Goal: Task Accomplishment & Management: Use online tool/utility

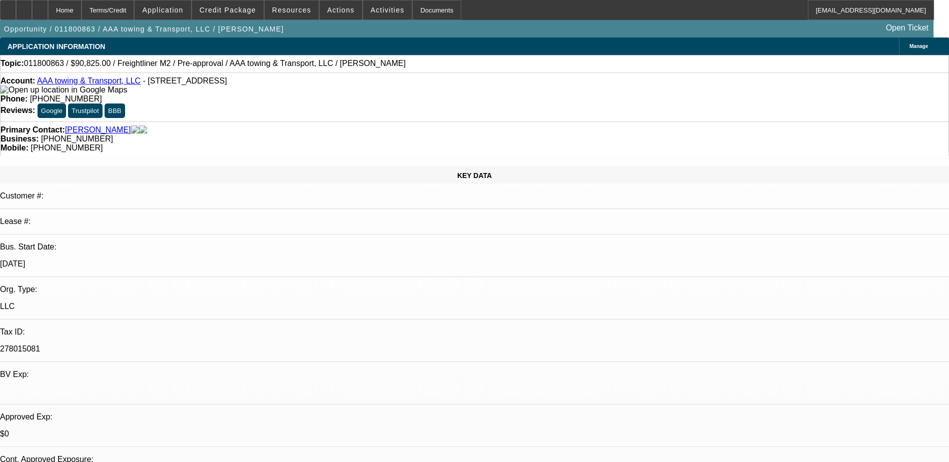
select select "0"
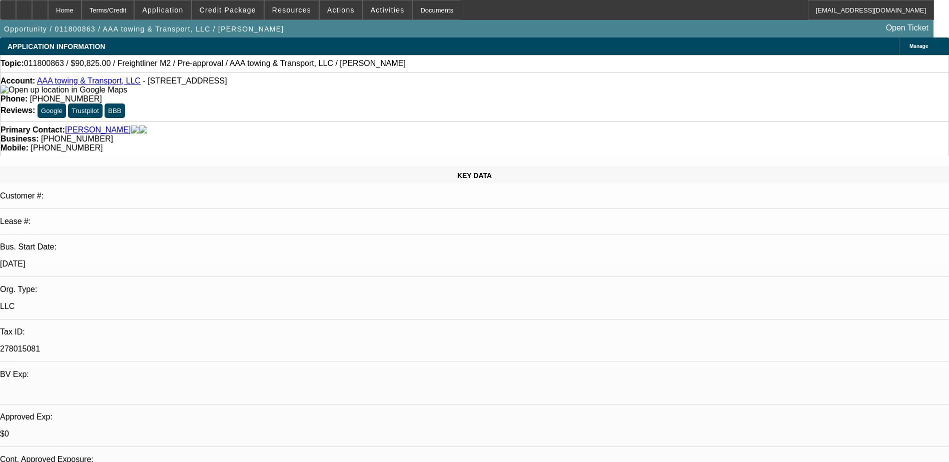
select select "0"
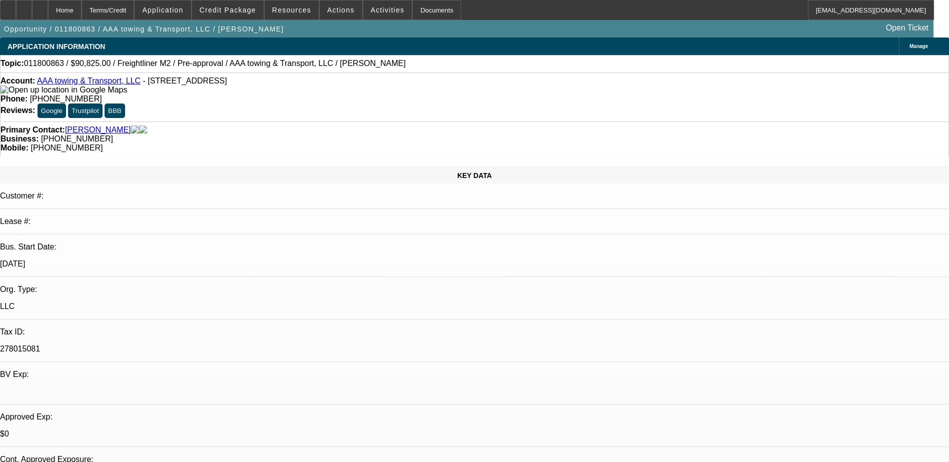
select select "0"
select select "1"
select select "2"
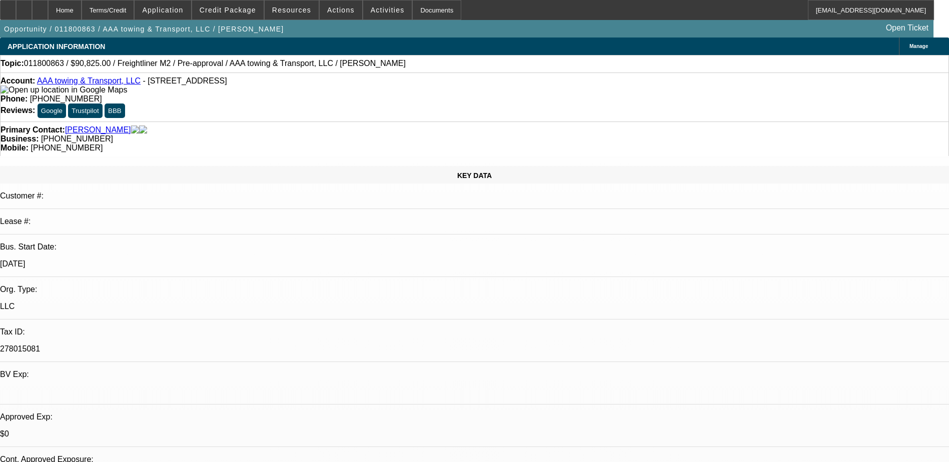
select select "1"
select select "2"
select select "1"
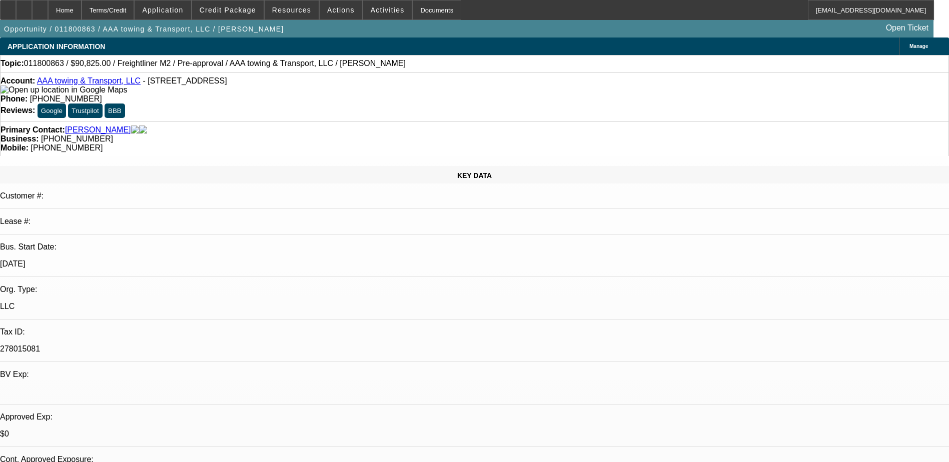
select select "6"
select select "1"
select select "6"
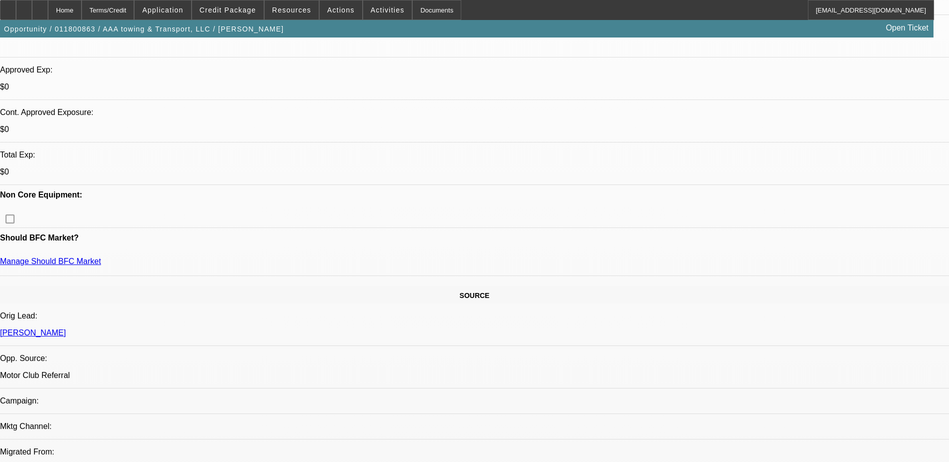
scroll to position [350, 0]
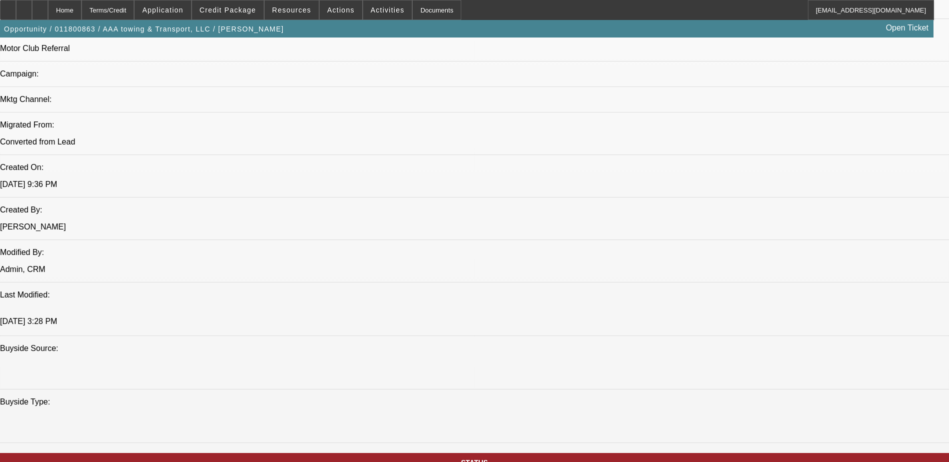
scroll to position [700, 0]
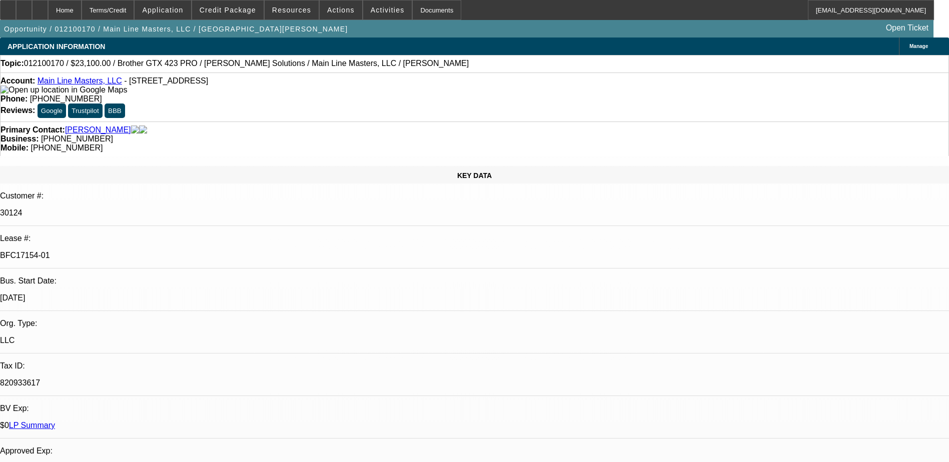
select select "0"
select select "2"
select select "0.1"
select select "0"
select select "2"
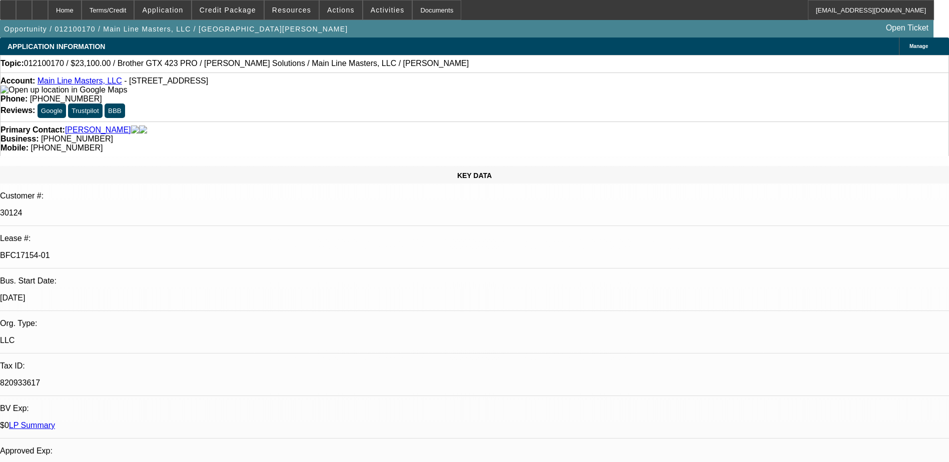
select select "0.1"
select select "0"
select select "2"
select select "0.1"
select select "0"
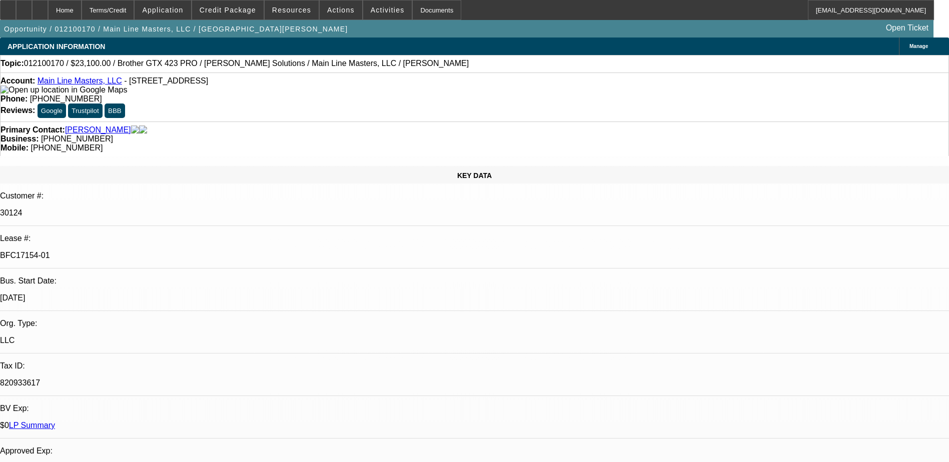
select select "2"
select select "0.1"
select select "1"
select select "2"
select select "4"
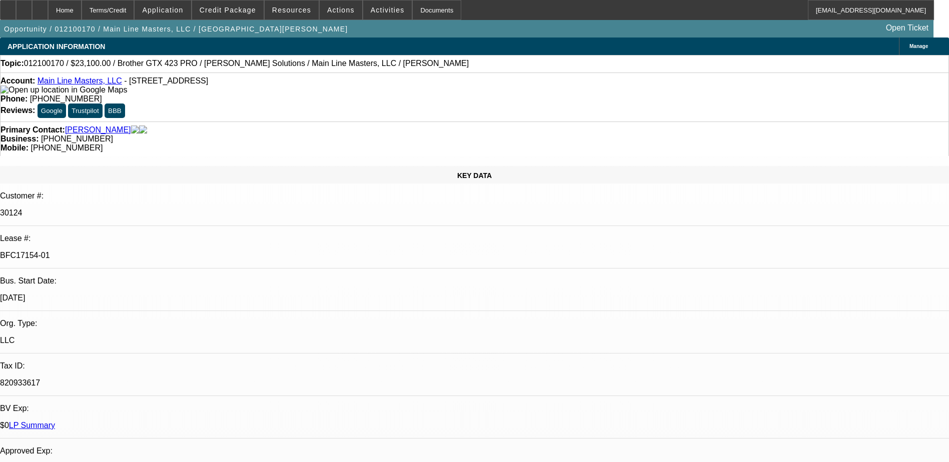
select select "1"
select select "2"
select select "4"
select select "1"
select select "2"
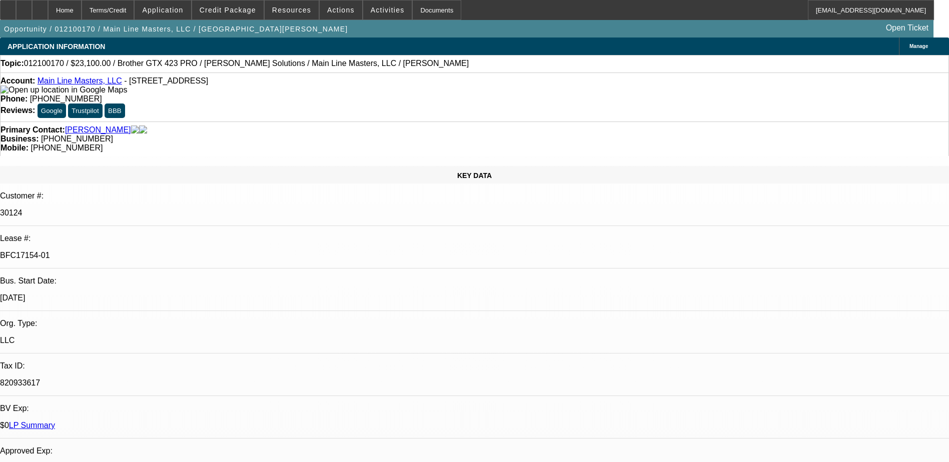
select select "4"
select select "1"
select select "2"
select select "4"
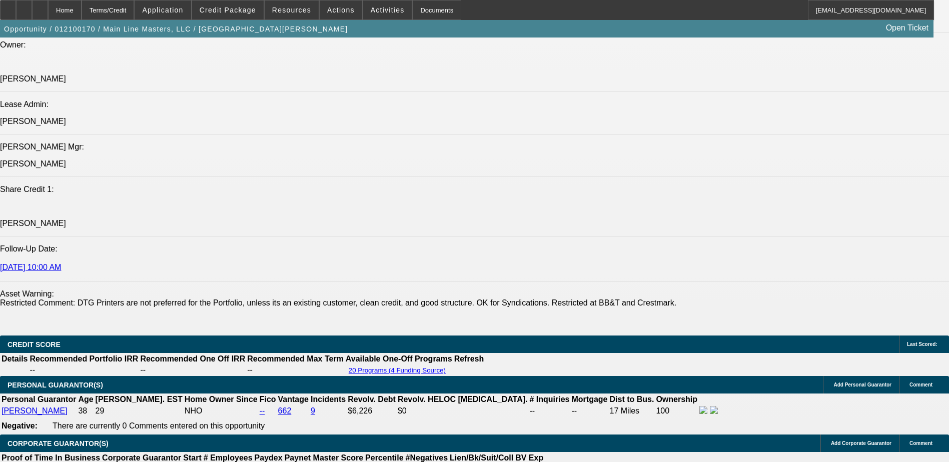
scroll to position [1308, 0]
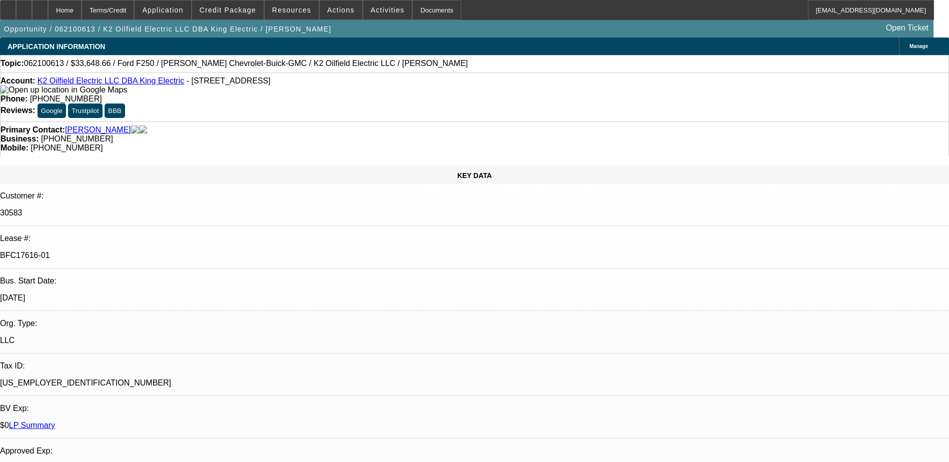
select select "0.1"
select select "2"
select select "0"
select select "0.1"
select select "2"
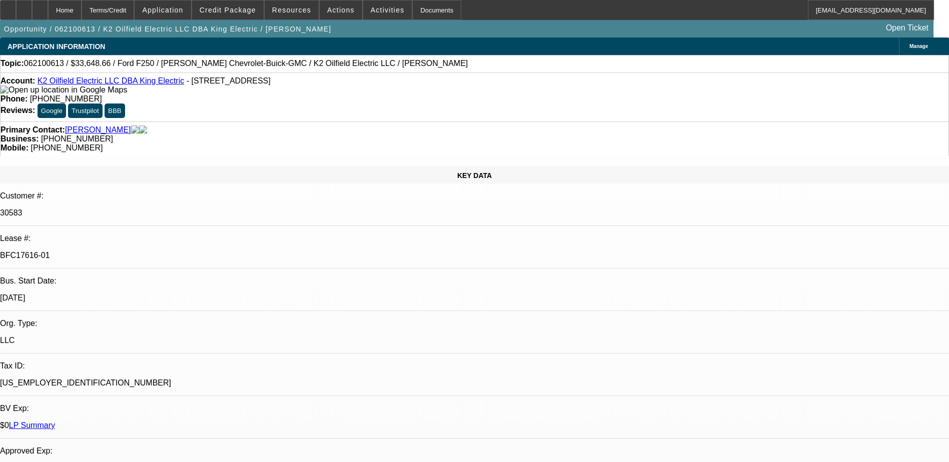
select select "0"
select select "1"
select select "2"
select select "6"
select select "1"
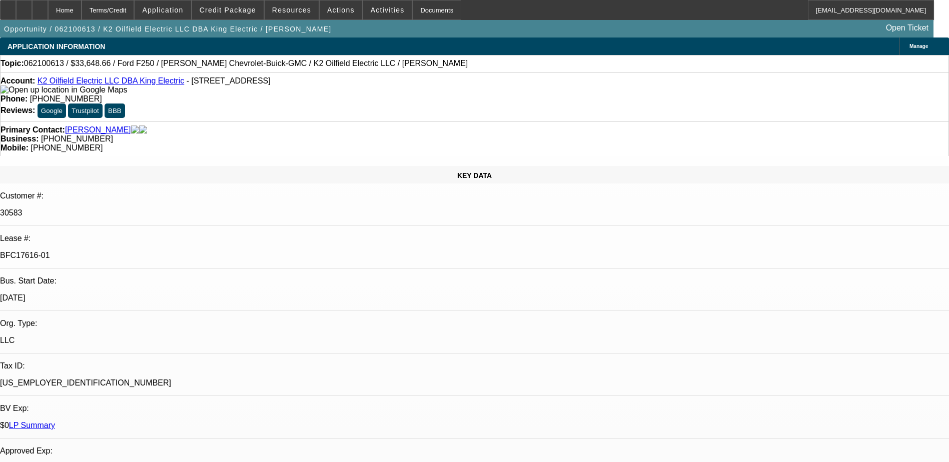
select select "2"
select select "6"
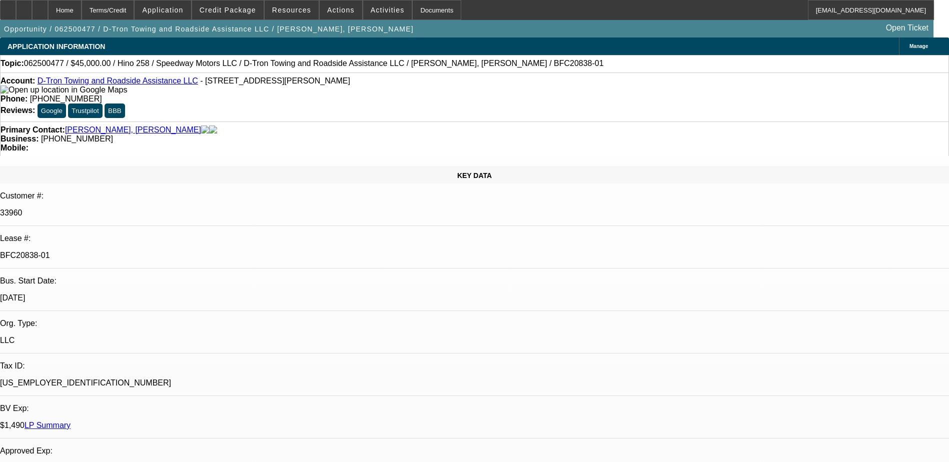
select select "0"
select select "0.1"
select select "0"
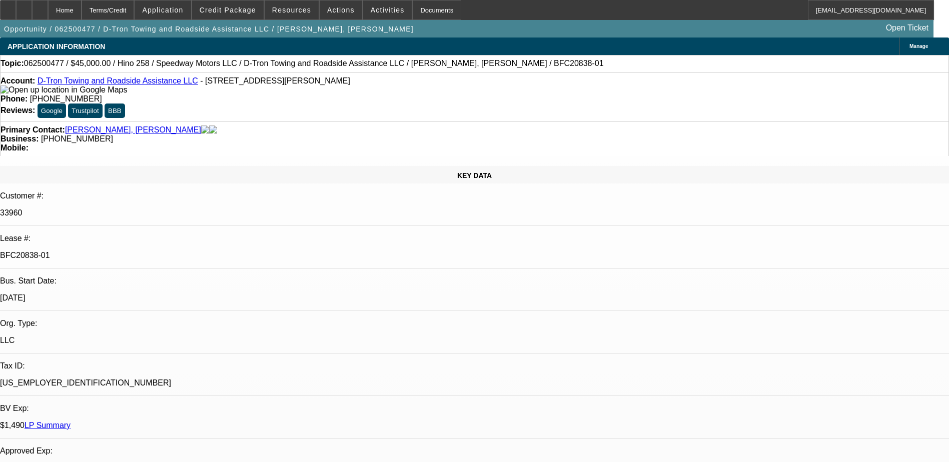
select select "0.1"
select select "0"
select select "0.1"
select select "0"
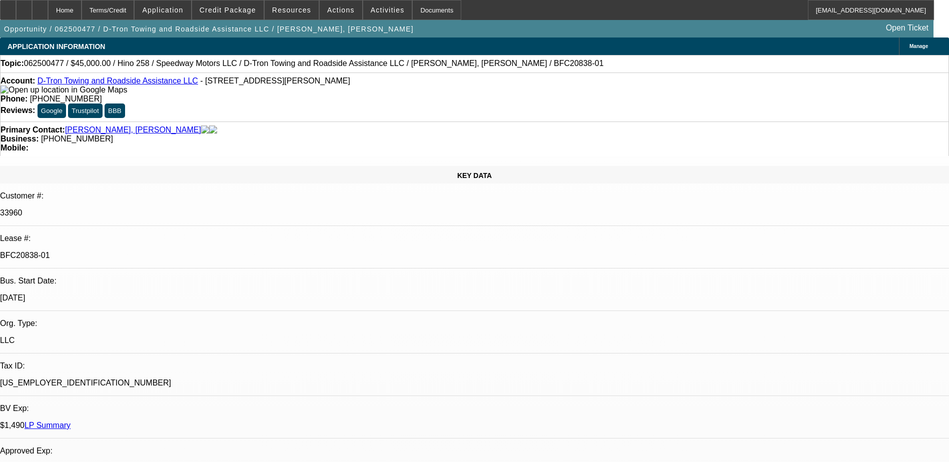
select select "0"
select select "0.1"
select select "1"
select select "4"
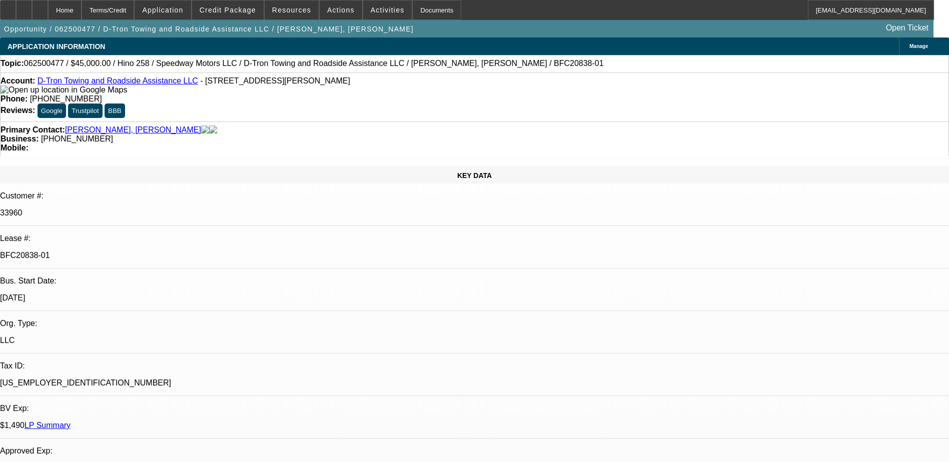
select select "1"
select select "4"
select select "1"
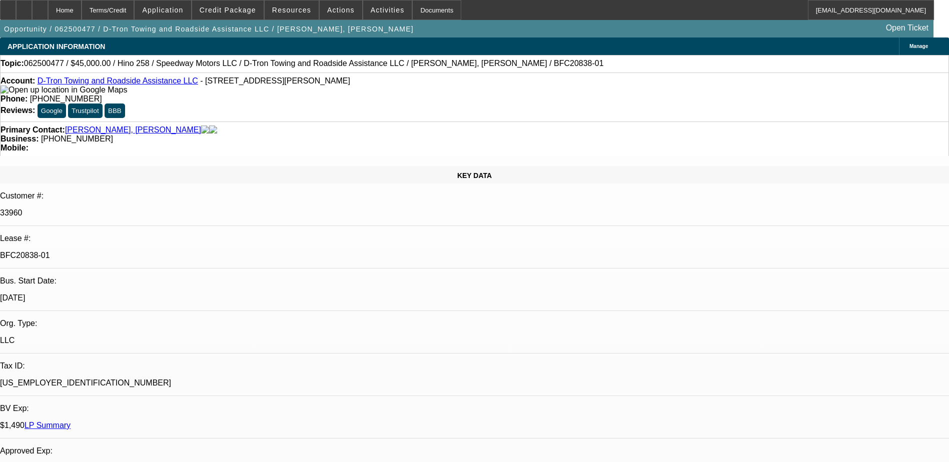
select select "4"
select select "1"
select select "4"
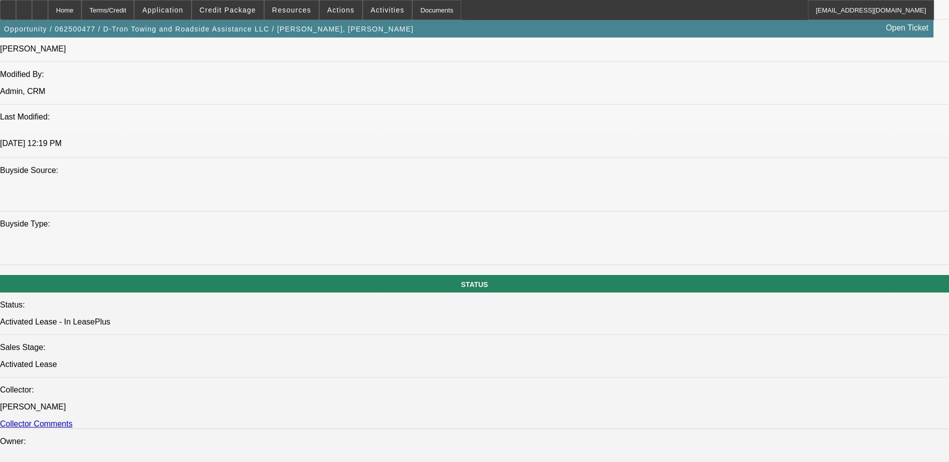
scroll to position [850, 0]
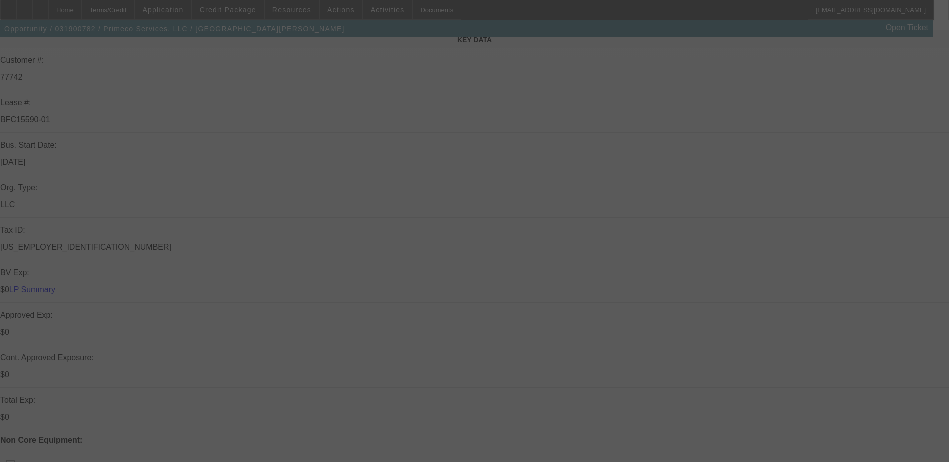
scroll to position [150, 0]
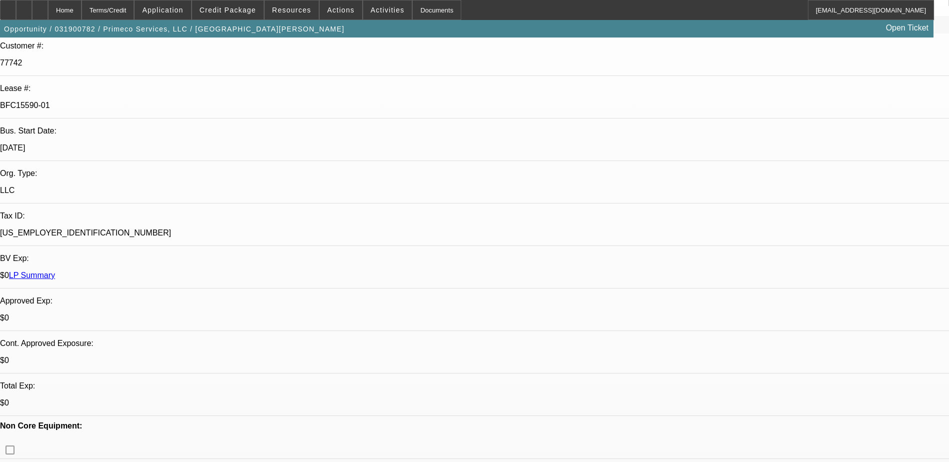
select select "0"
select select "2"
select select "0"
select select "0.1"
select select "2"
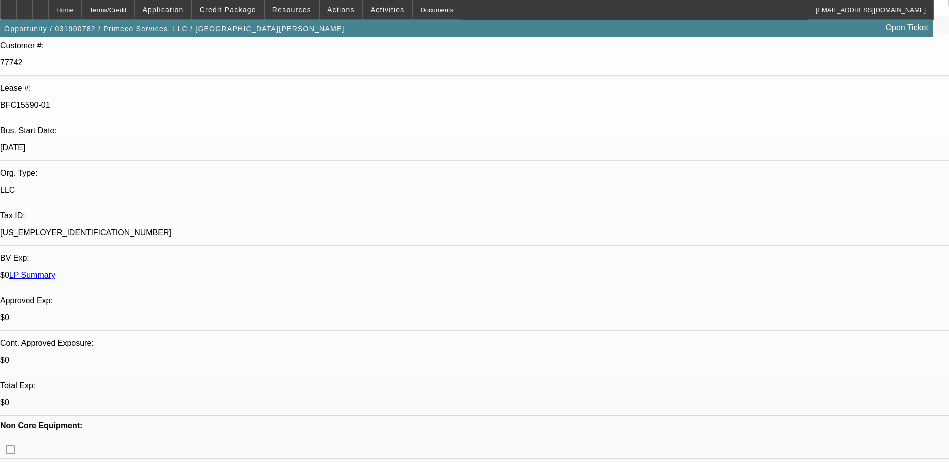
select select "0"
select select "0.15"
select select "2"
select select "0"
select select "0.15"
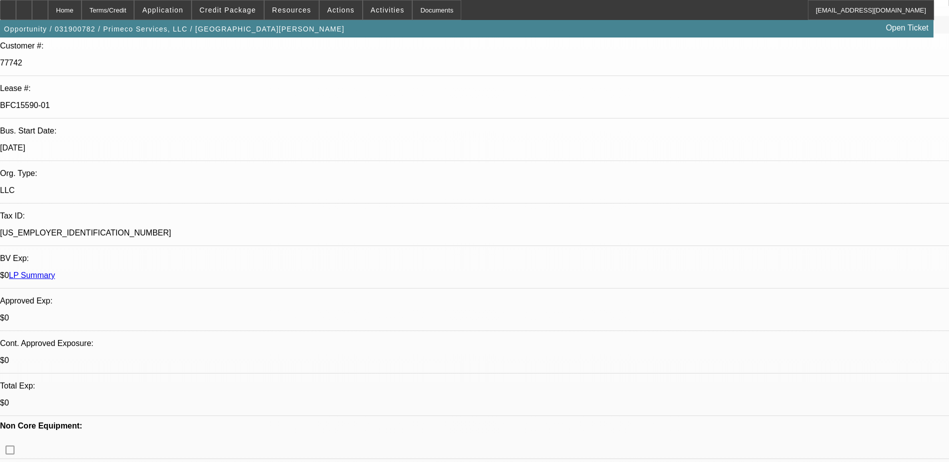
select select "2"
select select "0"
select select "1"
select select "2"
select select "6"
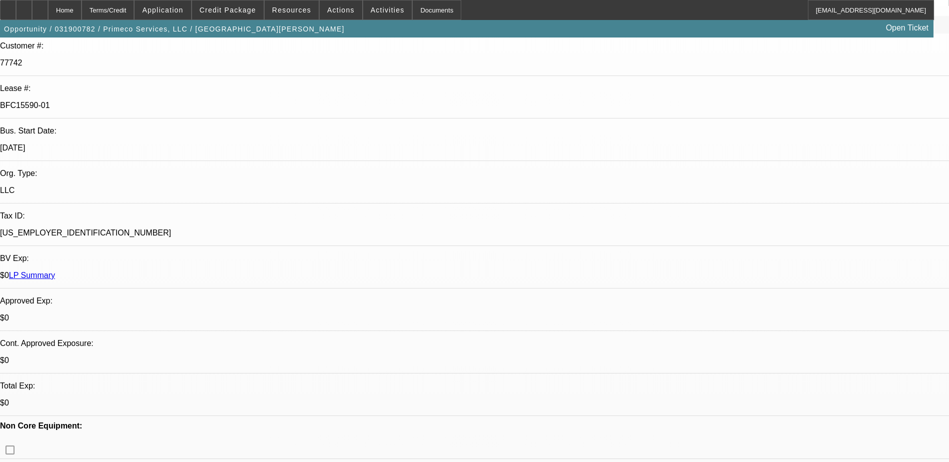
select select "1"
select select "2"
select select "6"
select select "1"
select select "2"
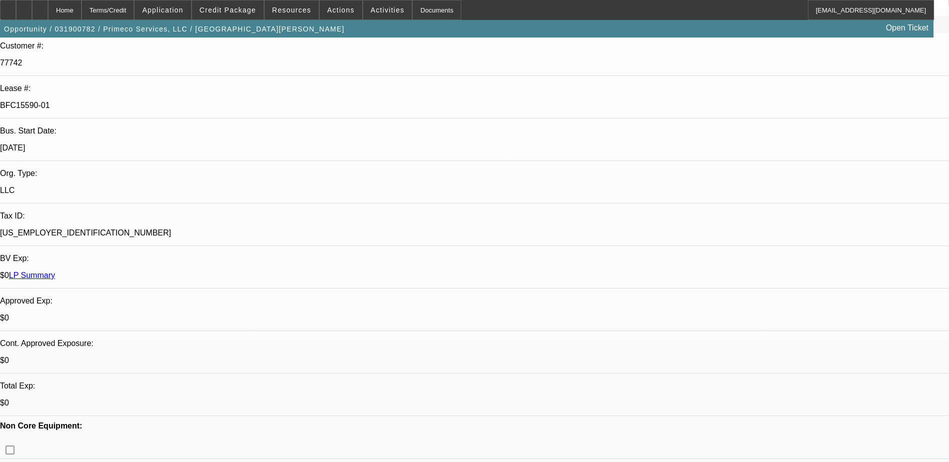
select select "6"
select select "1"
select select "2"
select select "6"
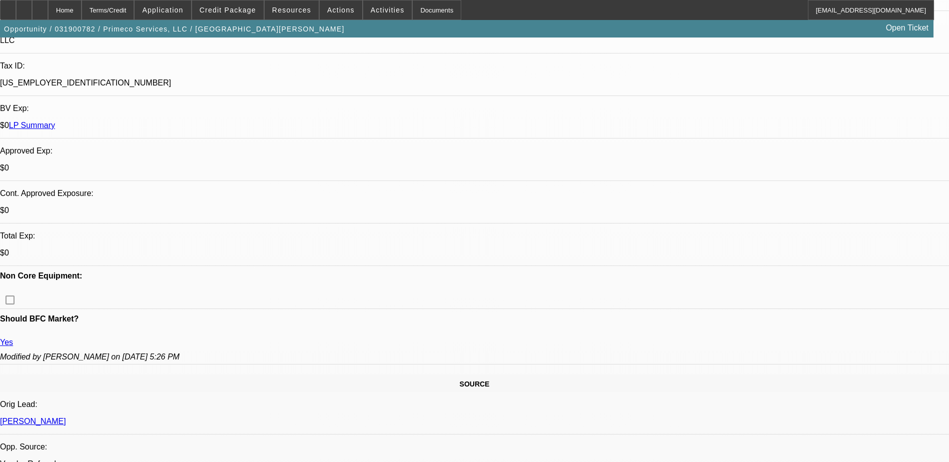
scroll to position [821, 0]
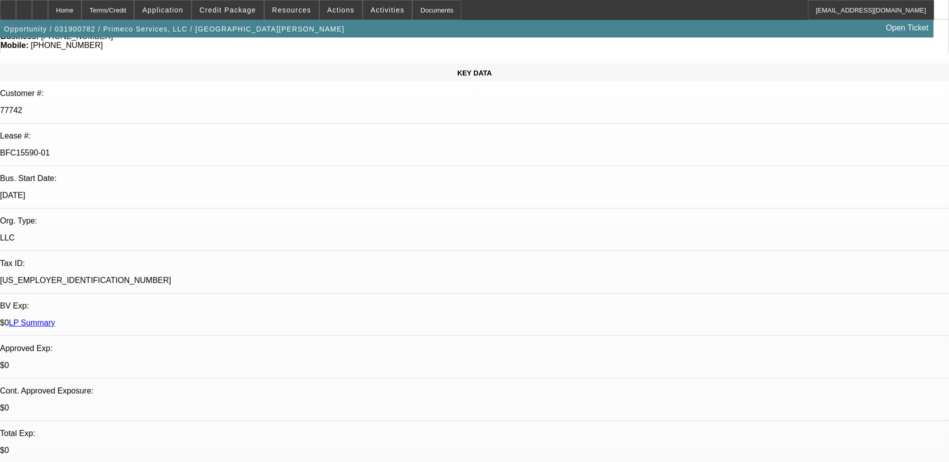
scroll to position [100, 0]
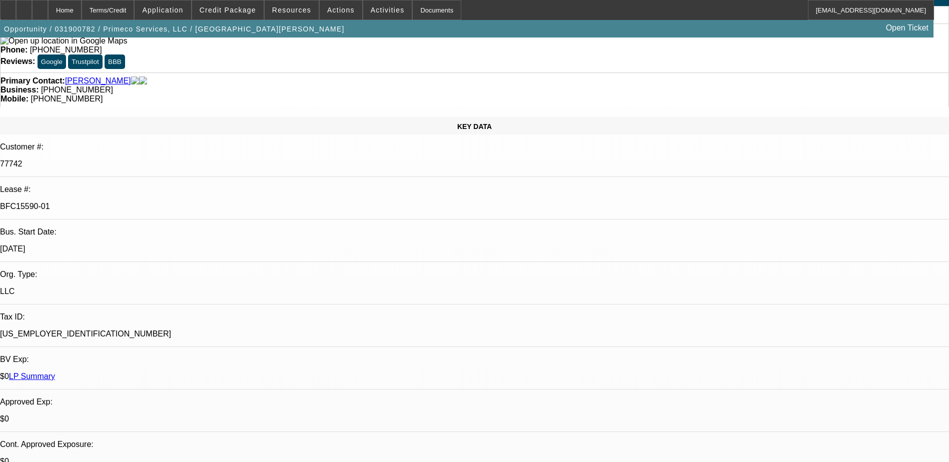
scroll to position [0, 0]
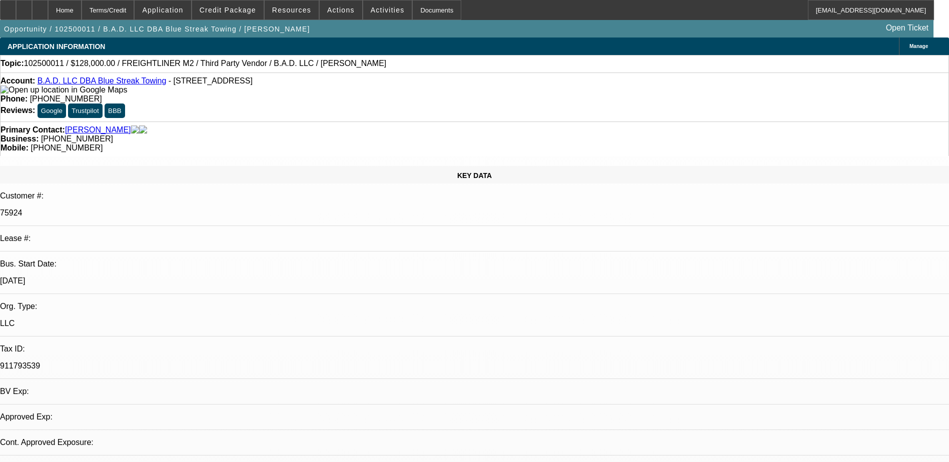
select select "0.2"
select select "2"
select select "0"
select select "6"
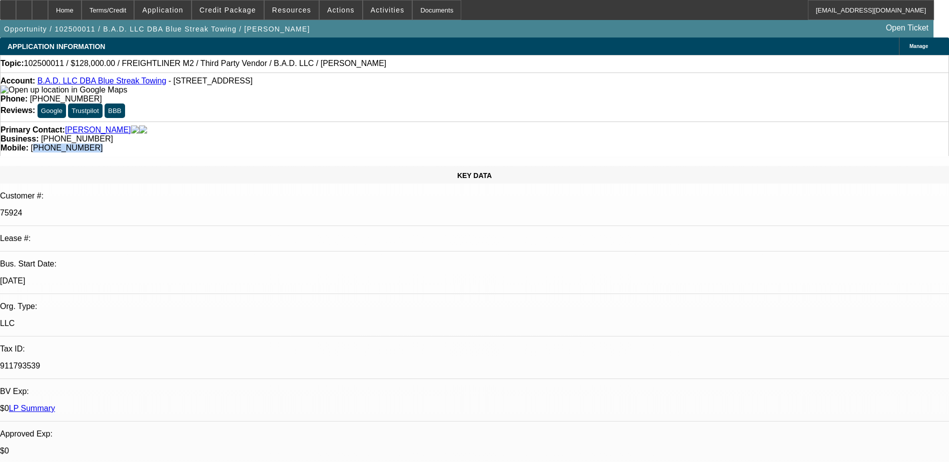
drag, startPoint x: 561, startPoint y: 119, endPoint x: 505, endPoint y: 117, distance: 56.1
click at [505, 144] on div "Mobile: [PHONE_NUMBER]" at bounding box center [475, 148] width 948 height 9
drag, startPoint x: 505, startPoint y: 117, endPoint x: 558, endPoint y: 122, distance: 53.8
click at [558, 144] on div "Mobile: [PHONE_NUMBER]" at bounding box center [475, 148] width 948 height 9
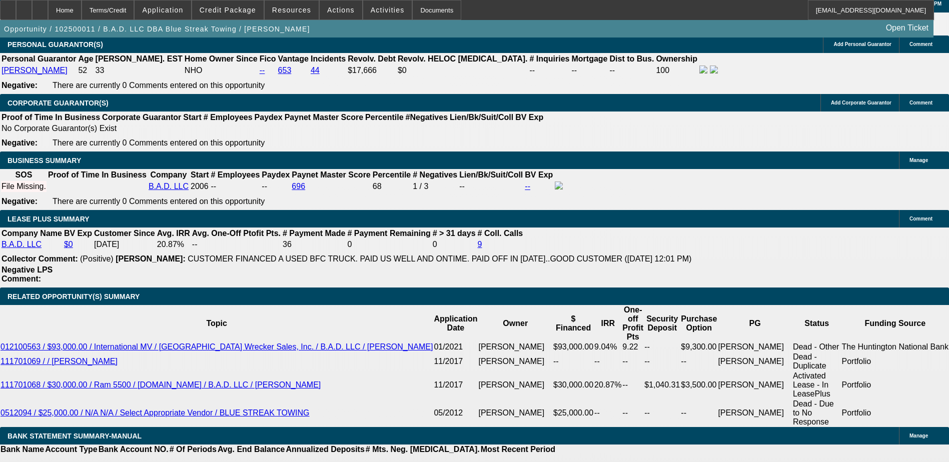
scroll to position [1501, 0]
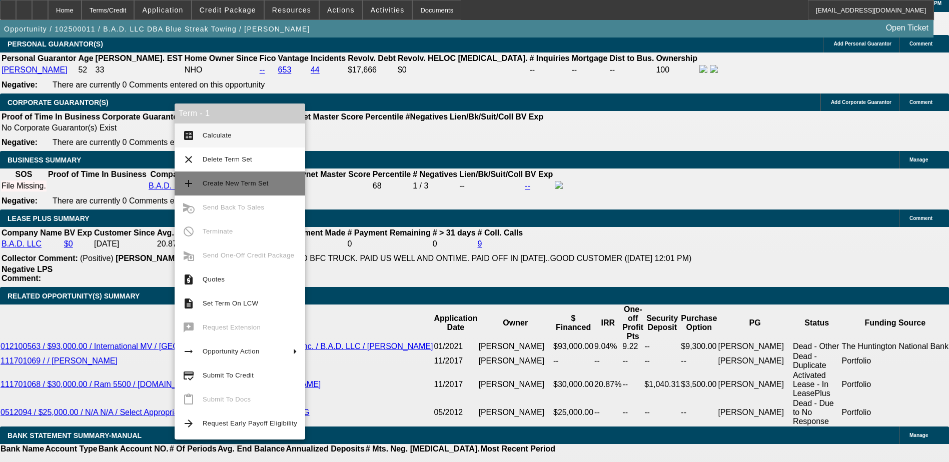
click at [232, 186] on span "Create New Term Set" at bounding box center [236, 184] width 66 height 8
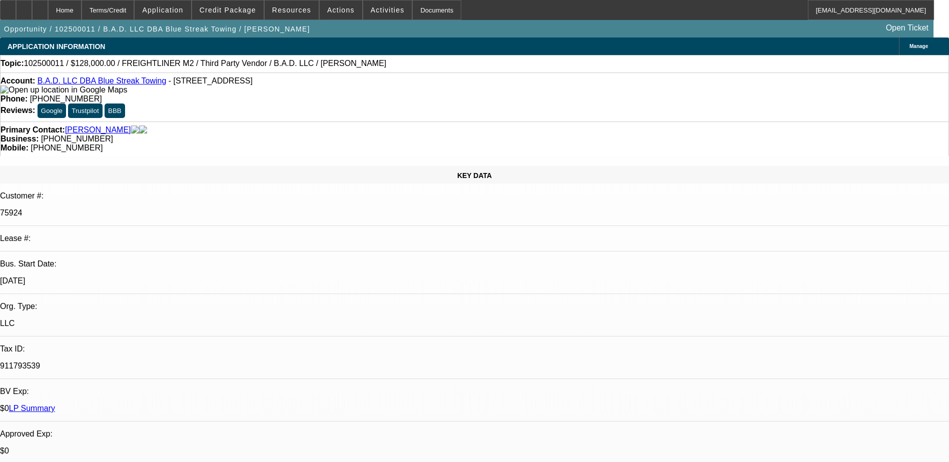
select select "0.2"
select select "2"
select select "0"
select select "0.2"
select select "2"
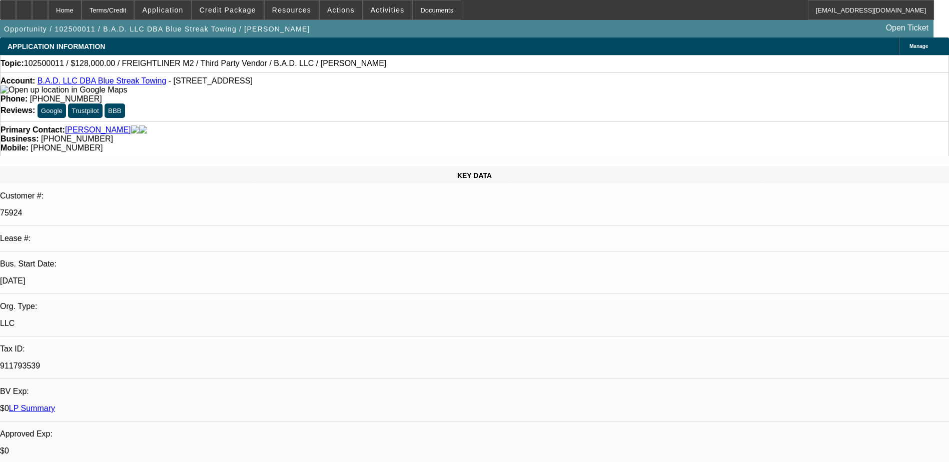
select select "0"
select select "1"
select select "2"
select select "6"
select select "1"
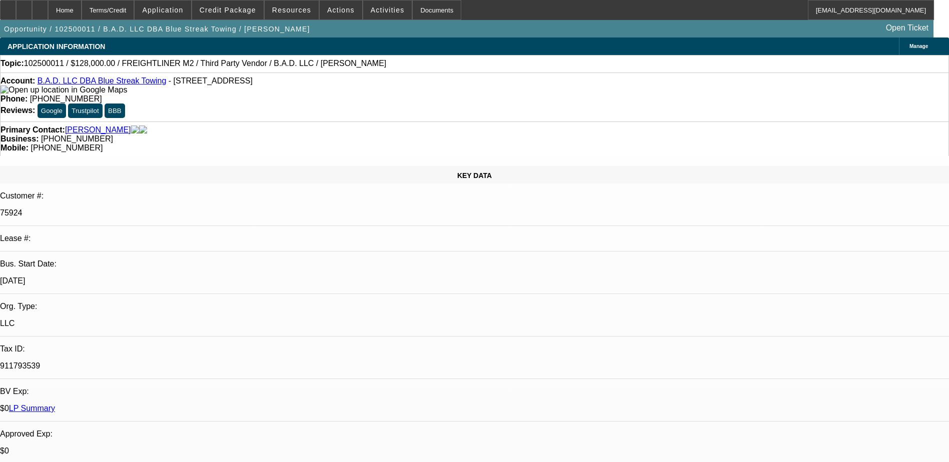
select select "2"
select select "6"
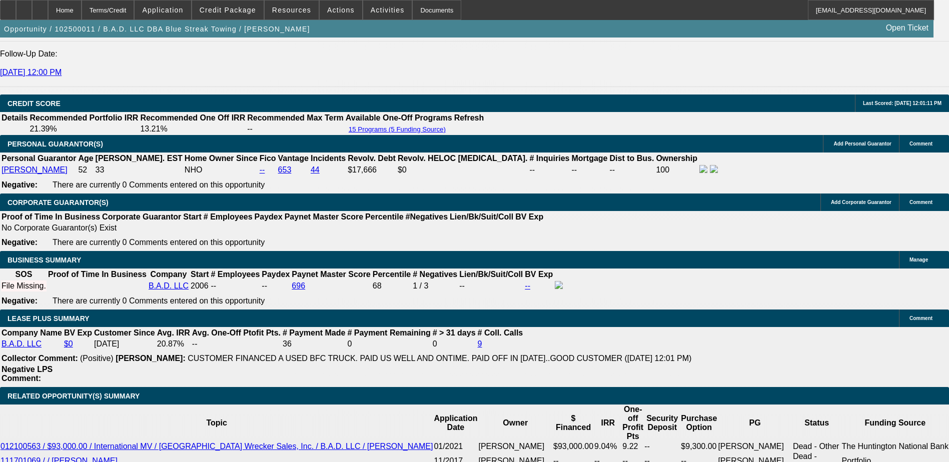
scroll to position [1458, 0]
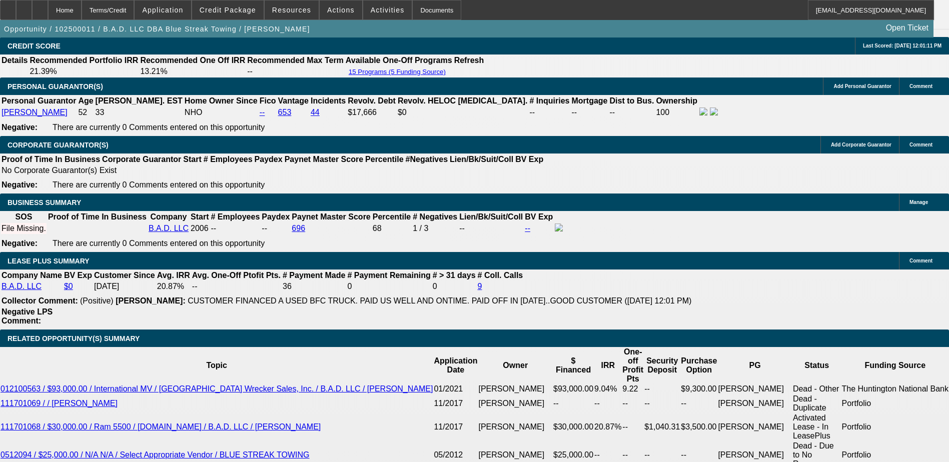
select select "4"
type input "UNKNOWN"
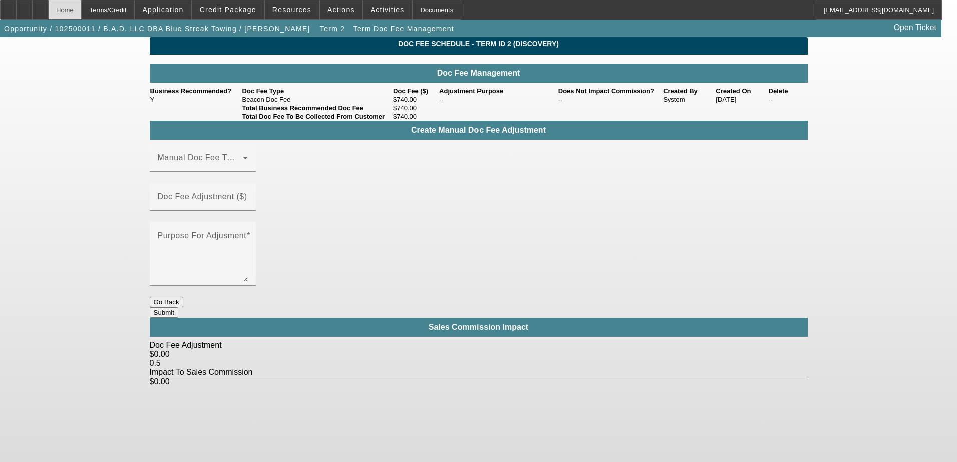
click at [82, 11] on div "Home" at bounding box center [65, 10] width 34 height 20
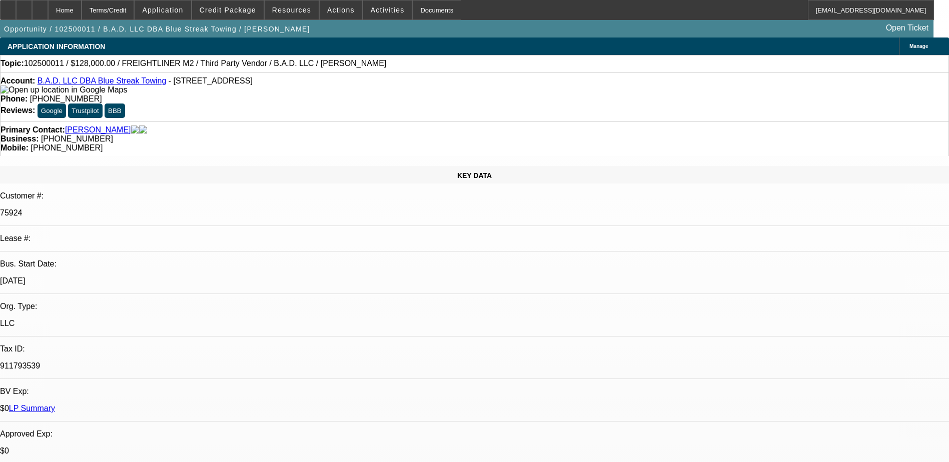
select select "0.2"
select select "2"
select select "0"
select select "4"
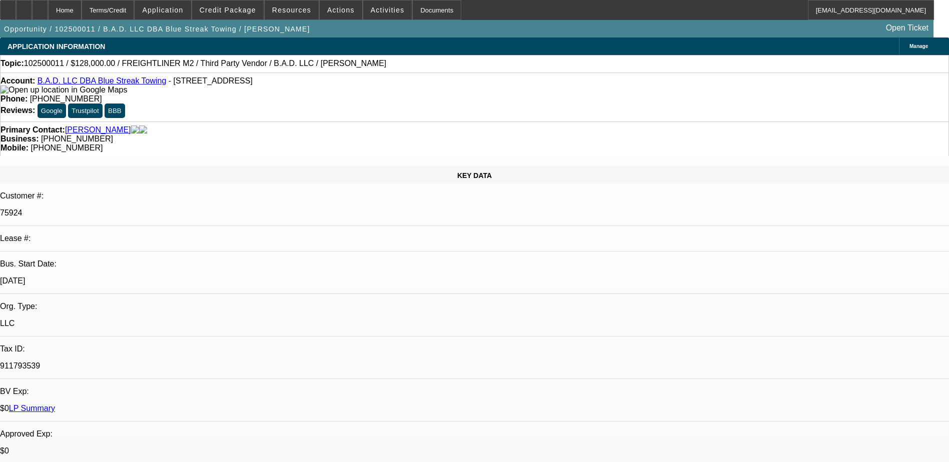
select select "0.2"
select select "2"
select select "0"
select select "6"
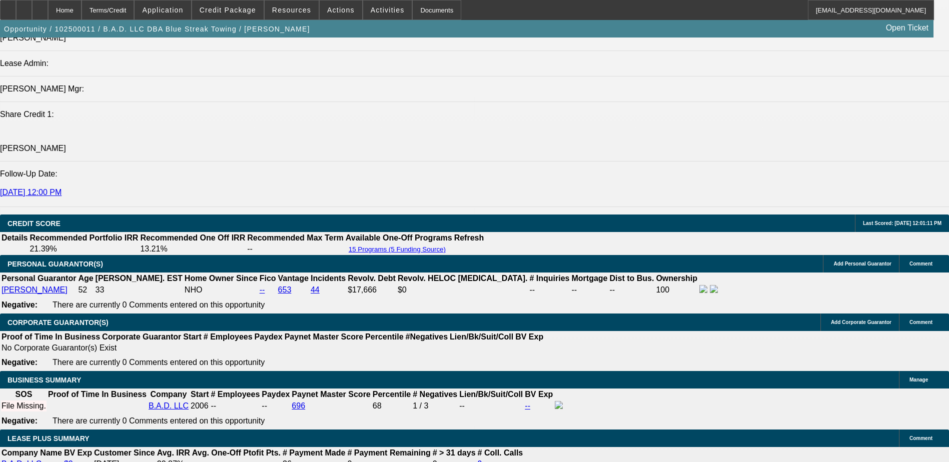
scroll to position [1451, 0]
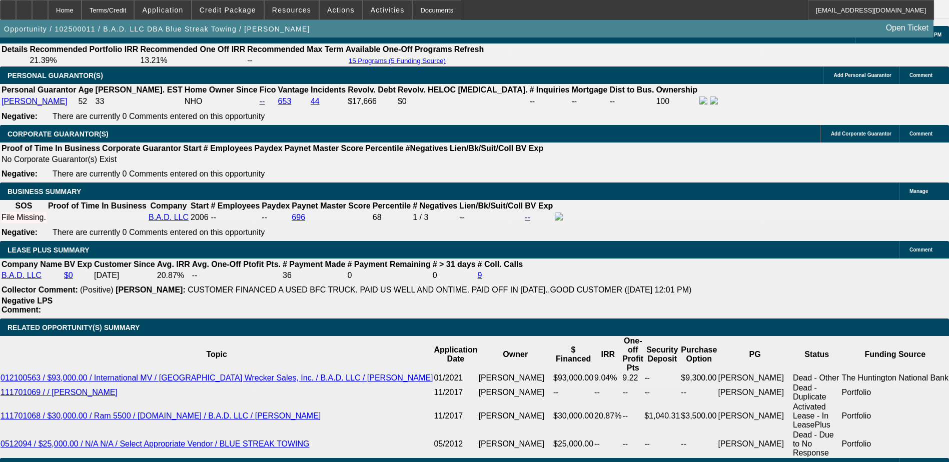
scroll to position [1408, 0]
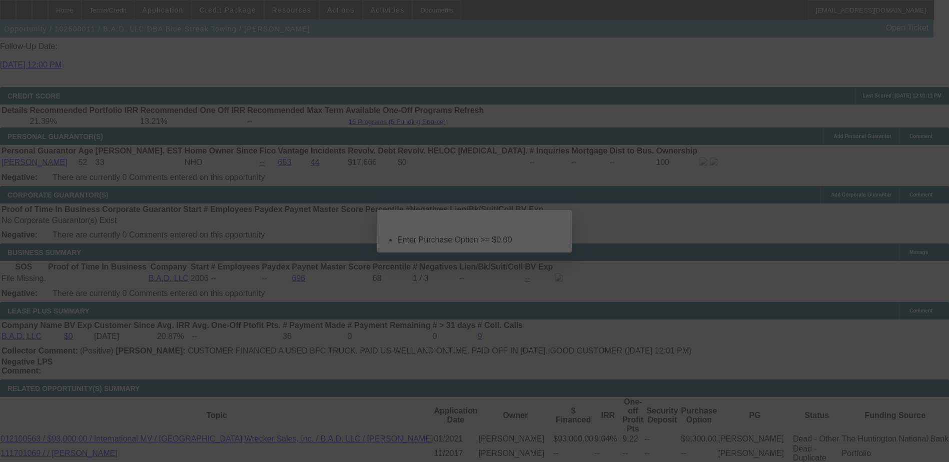
scroll to position [0, 0]
select select "0.2"
select select "2"
select select "0"
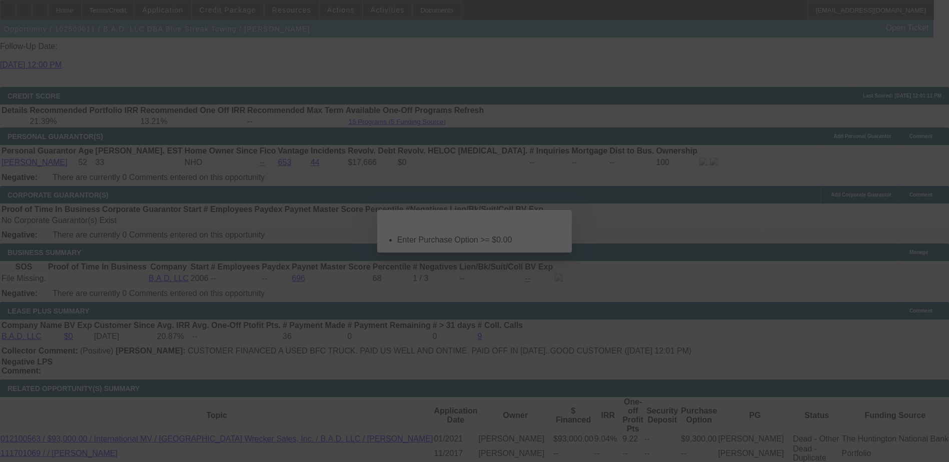
select select "4"
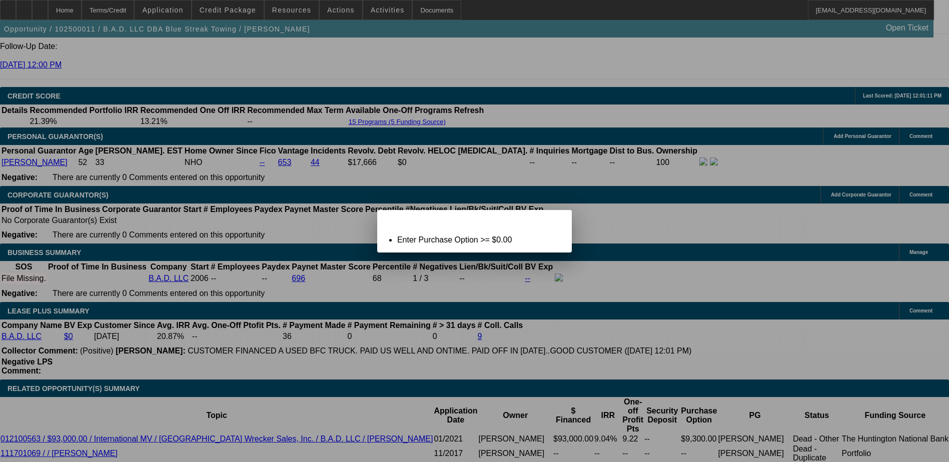
click at [550, 222] on div "Close" at bounding box center [561, 216] width 22 height 12
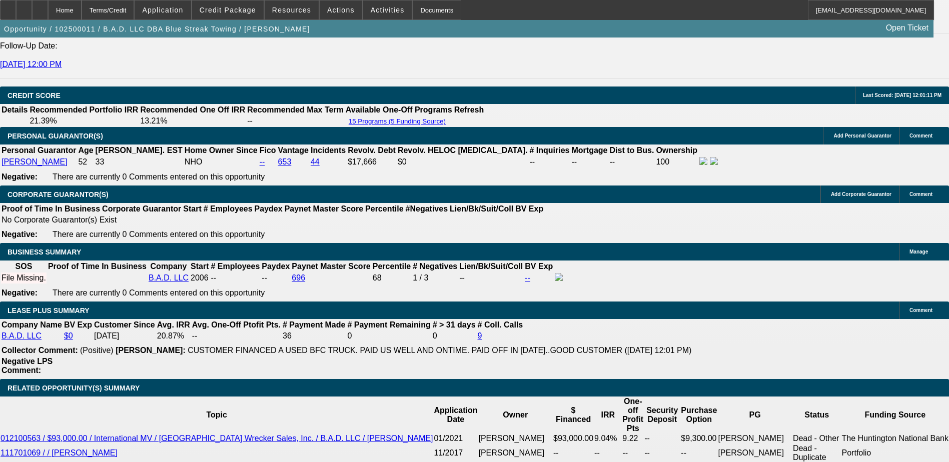
scroll to position [1458, 0]
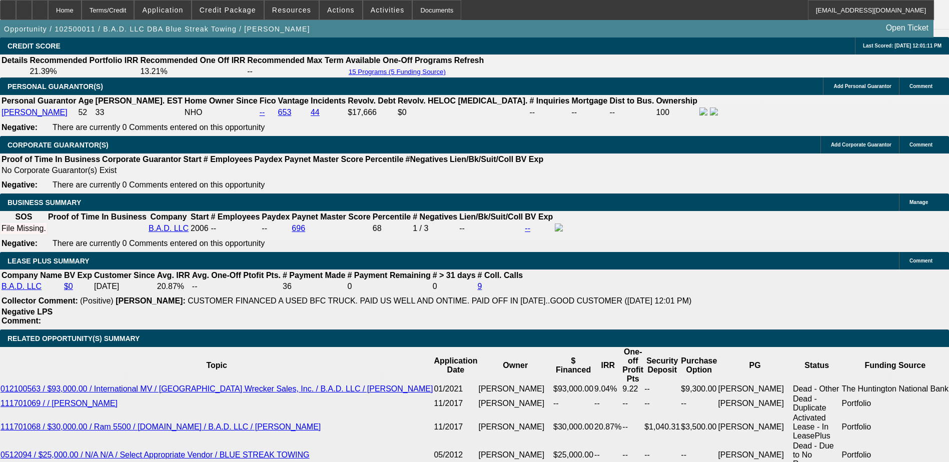
type input "$16,000.00"
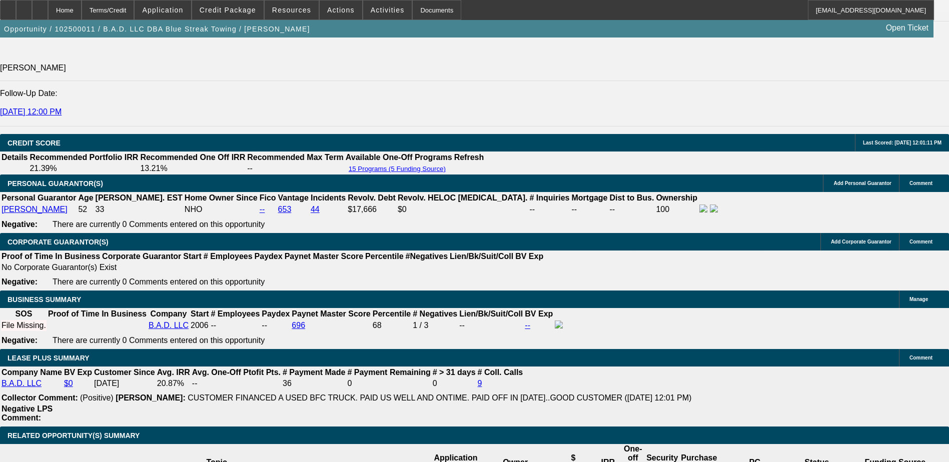
scroll to position [1358, 0]
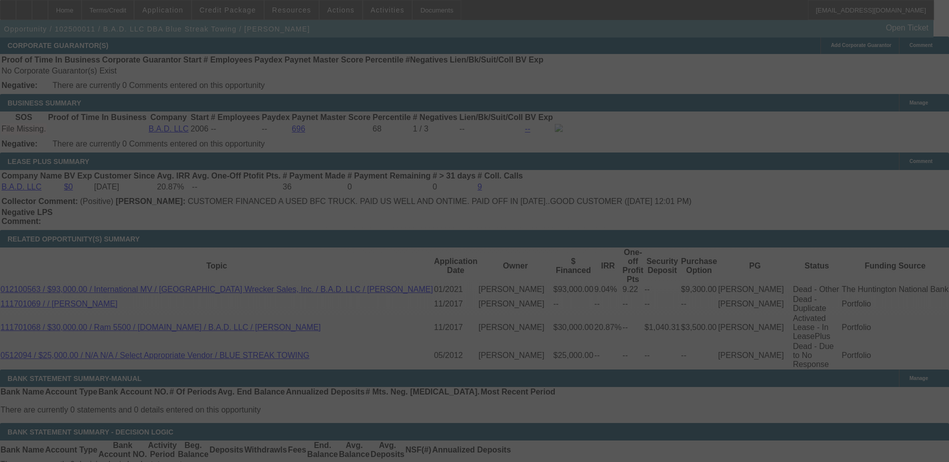
scroll to position [1558, 0]
select select "0.2"
select select "2"
select select "0"
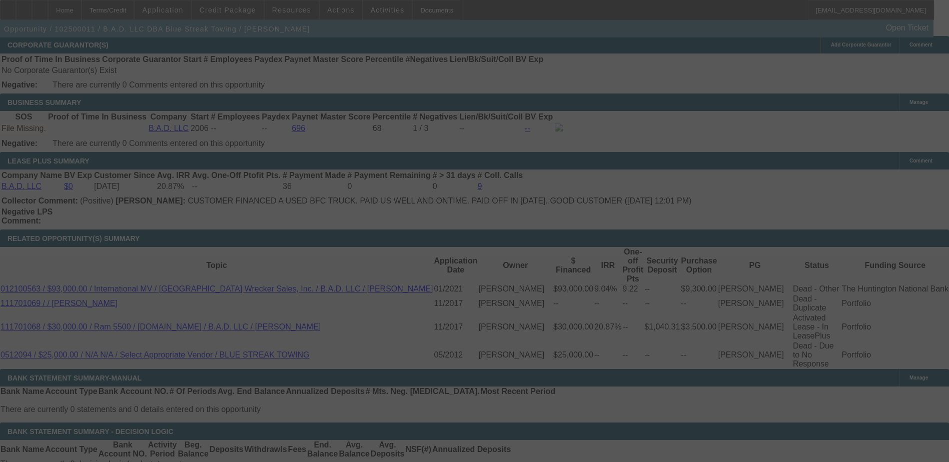
select select "4"
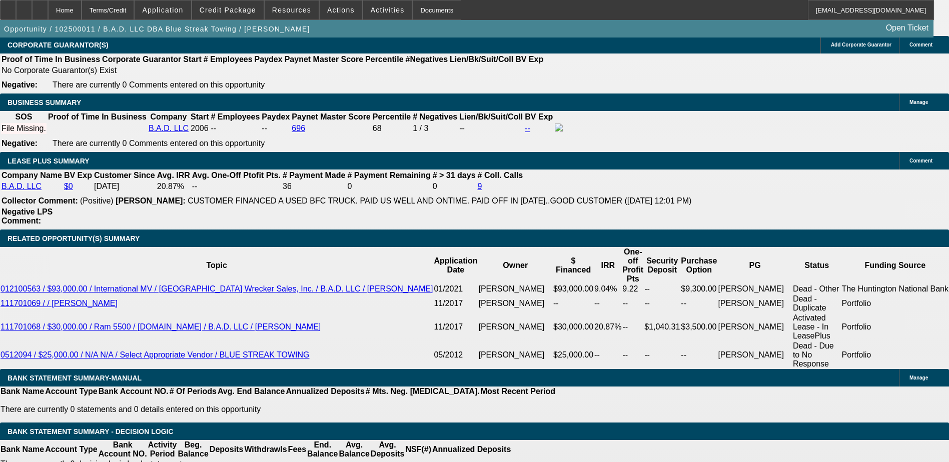
type input "UNKNOWN"
type input "153"
type input "$32,651.86"
type input "$16,325.93"
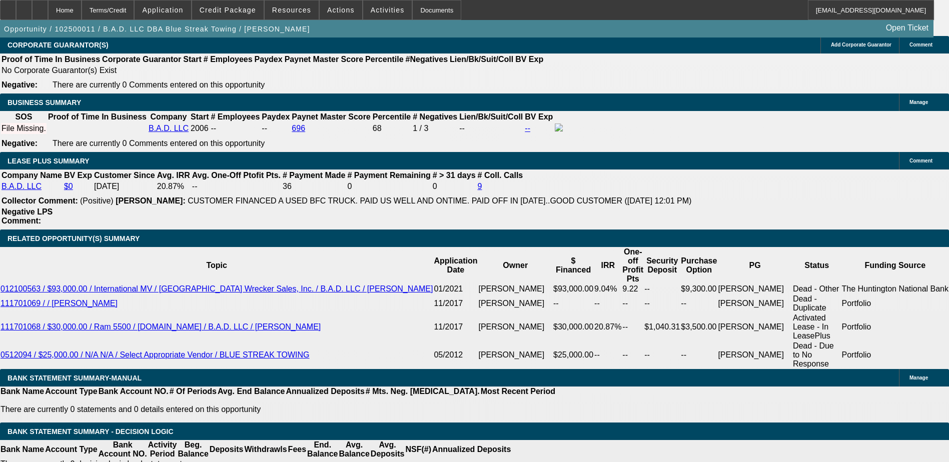
type input "13"
type input "$5,449.42"
type input "$2,724.71"
type input "13"
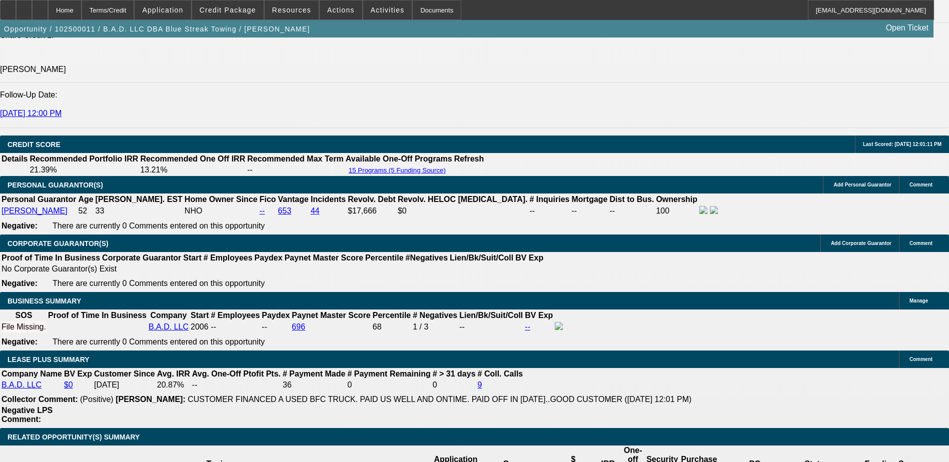
scroll to position [1358, 0]
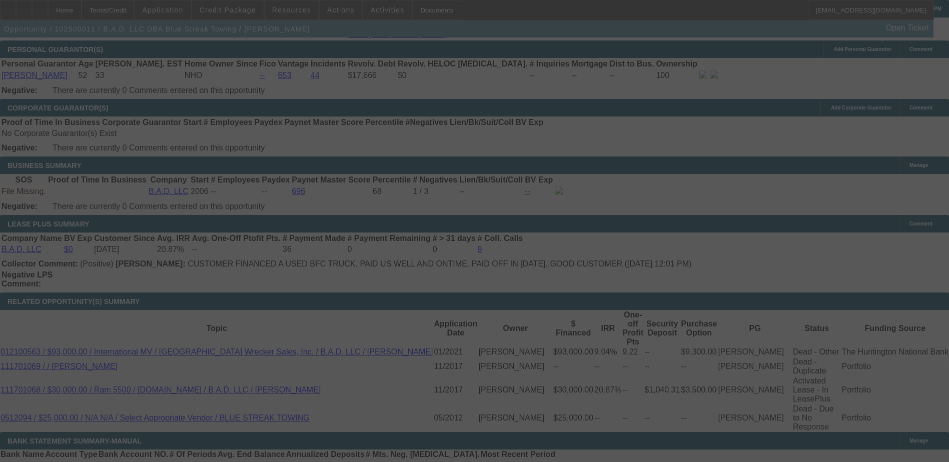
scroll to position [1508, 0]
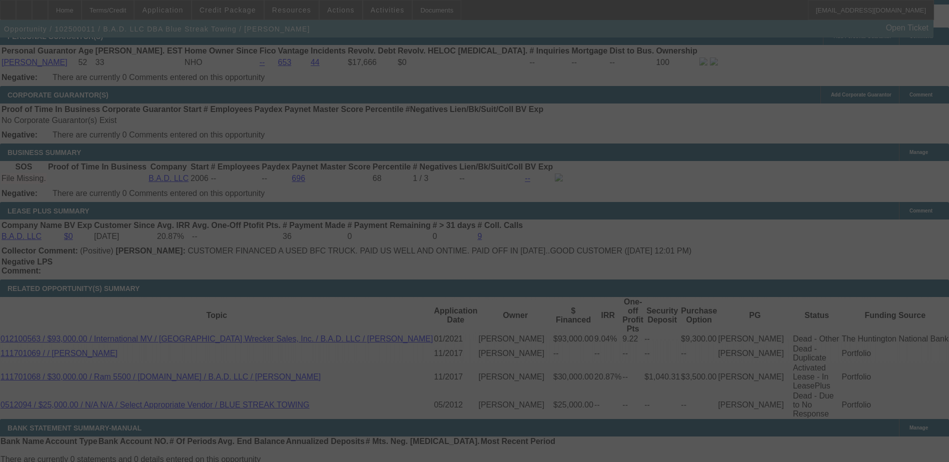
select select "0.2"
select select "2"
select select "0"
select select "4"
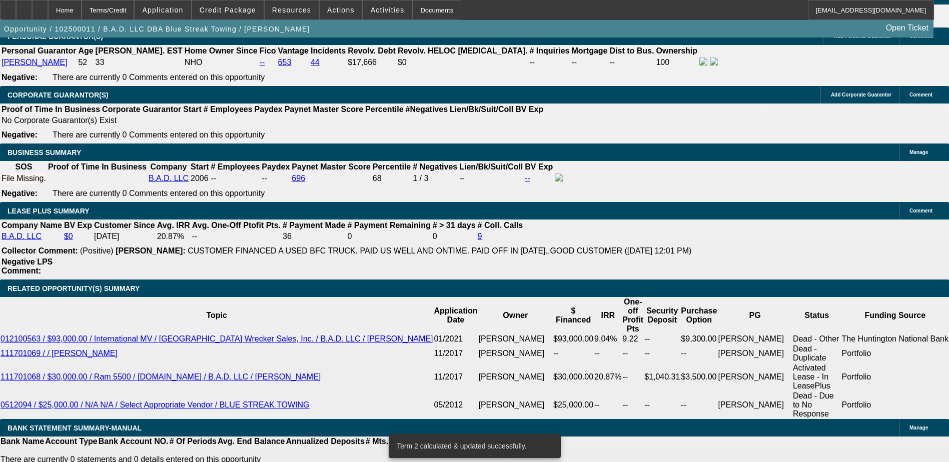
type input "UNKNOWN"
type input "132"
type input "$28,188.76"
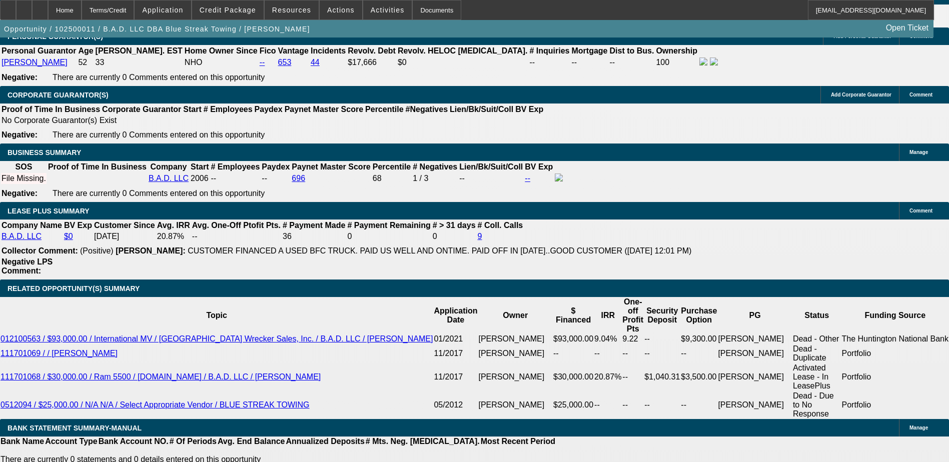
type input "$14,094.38"
type input "132.9"
type input "$28,379.70"
type input "$14,189.85"
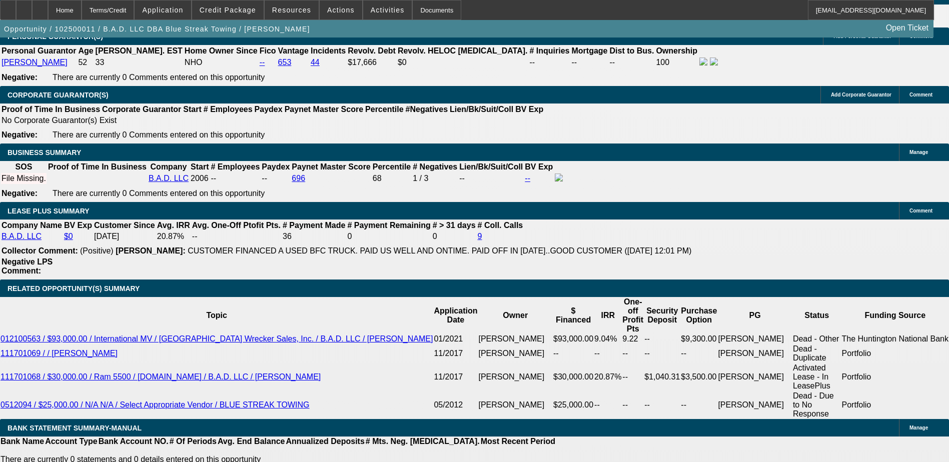
type input "12.9"
type input "$5,436.12"
type input "$2,718.06"
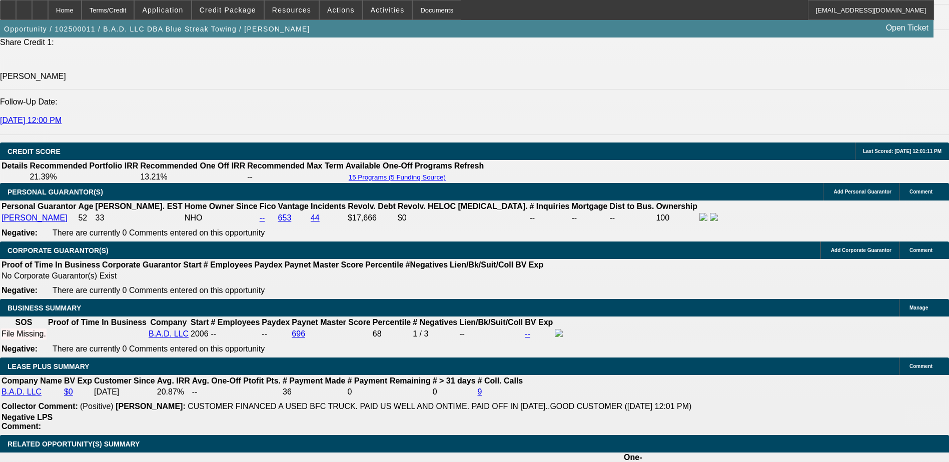
scroll to position [1308, 0]
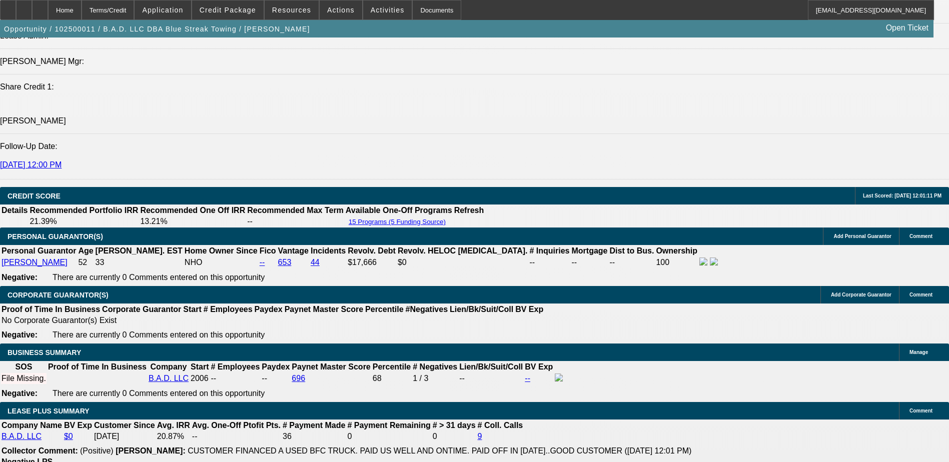
type input "12.9"
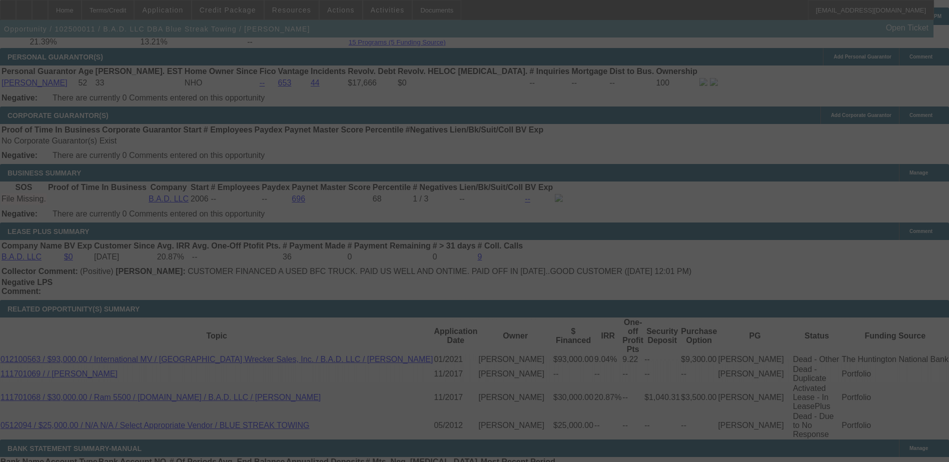
scroll to position [1508, 0]
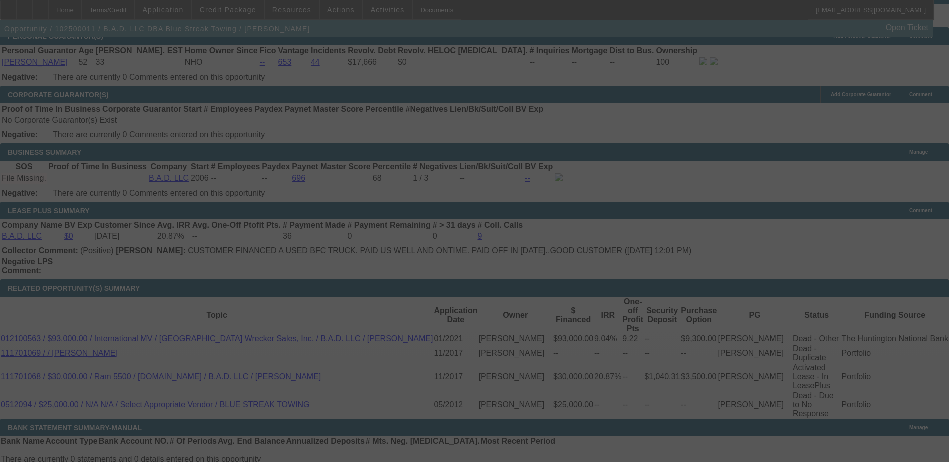
select select "0.2"
select select "2"
select select "0"
select select "4"
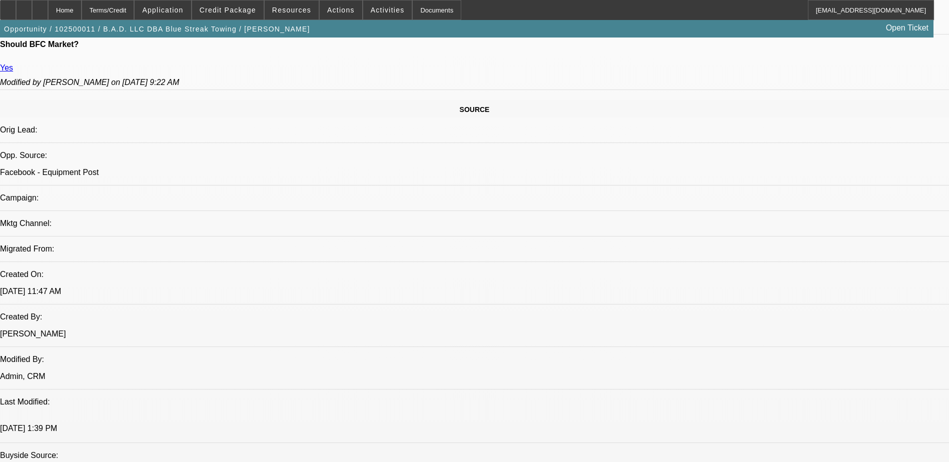
scroll to position [308, 0]
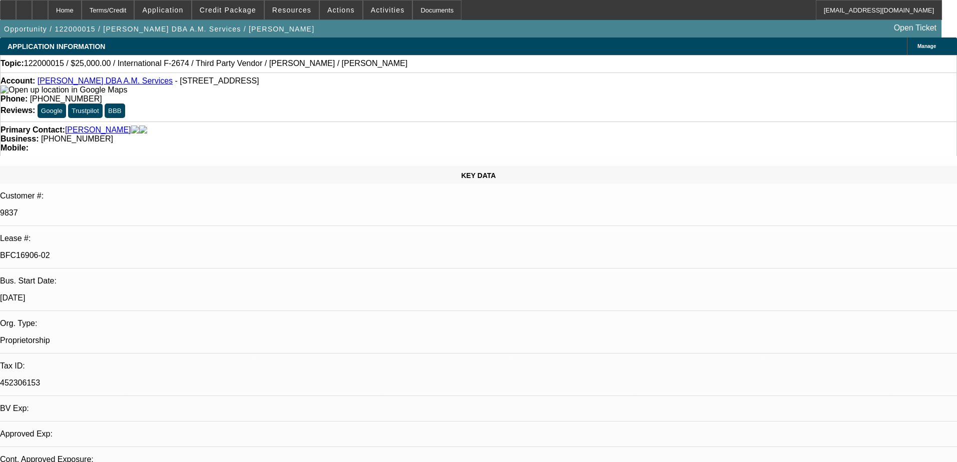
select select "0"
select select "0.1"
select select "0"
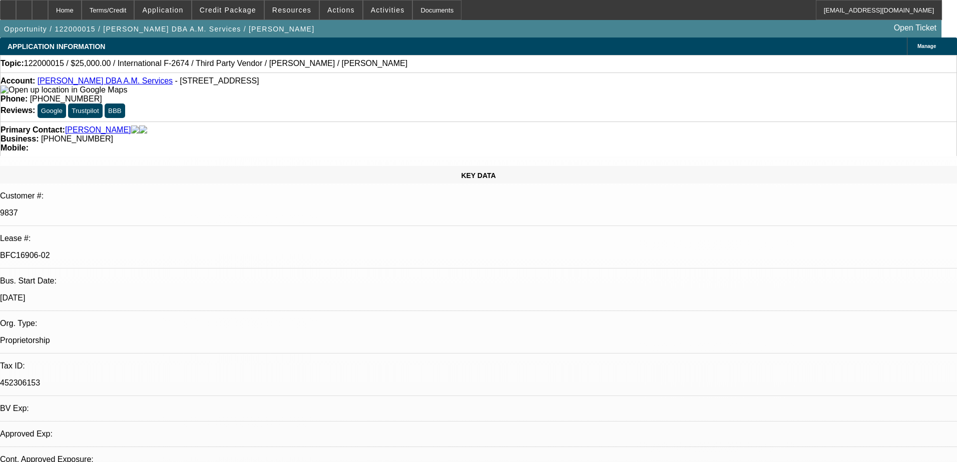
select select "0.1"
select select "1"
select select "4"
select select "1"
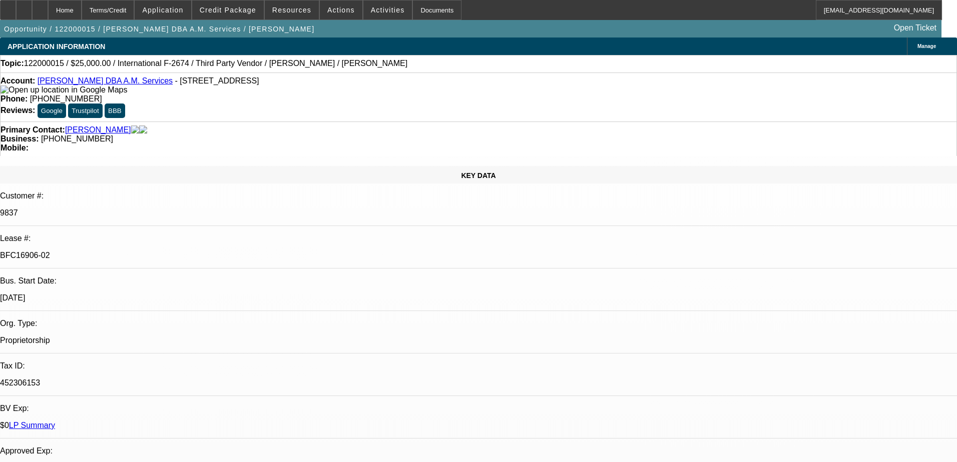
select select "1"
select select "4"
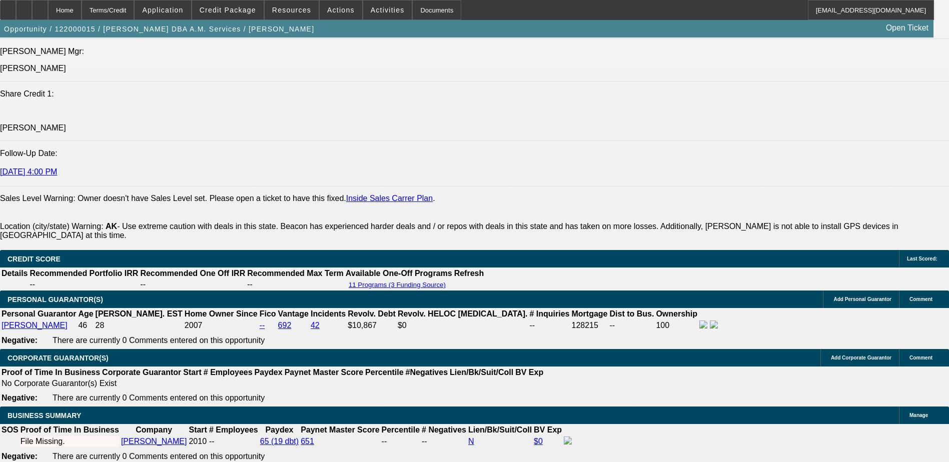
scroll to position [1551, 0]
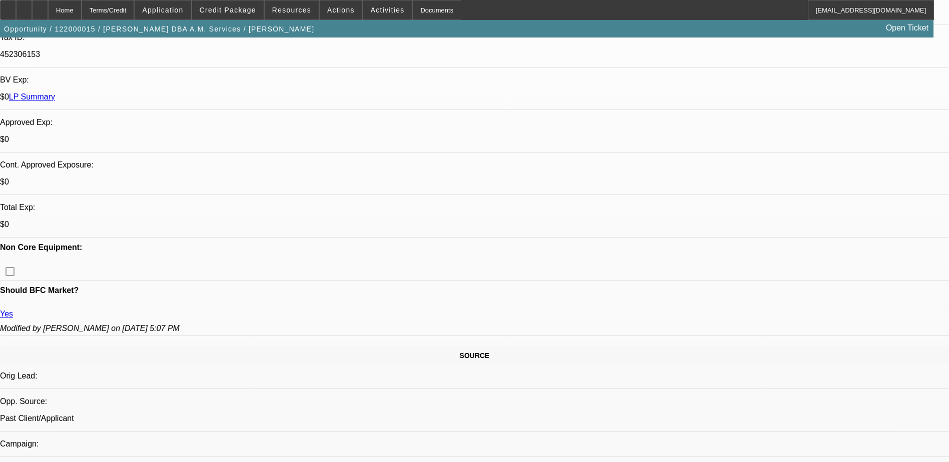
scroll to position [150, 0]
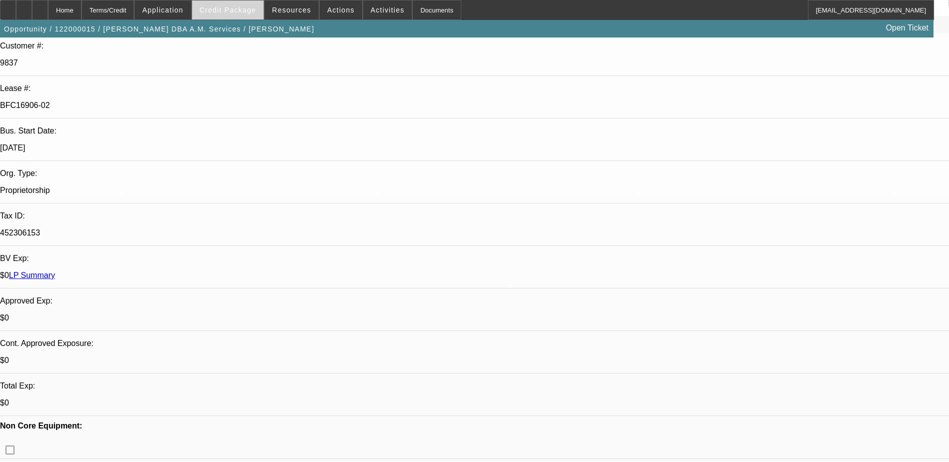
click at [240, 9] on span "Credit Package" at bounding box center [228, 10] width 57 height 8
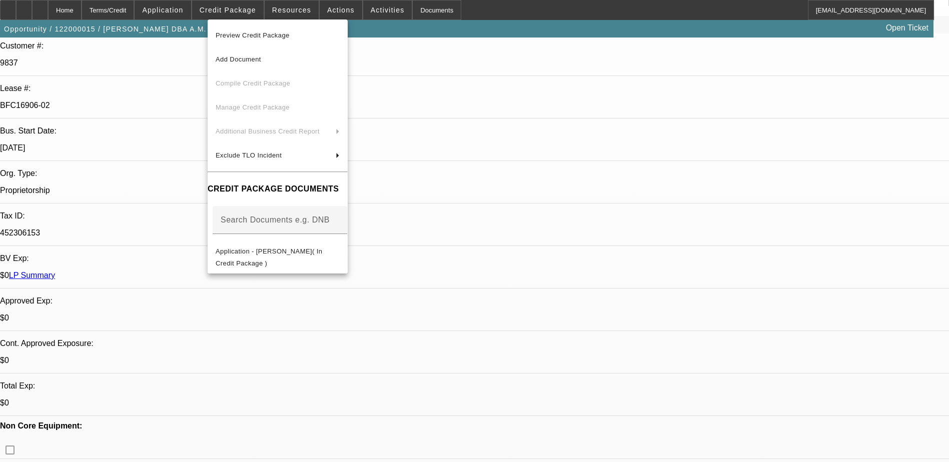
click at [265, 43] on button "Preview Credit Package" at bounding box center [278, 36] width 140 height 24
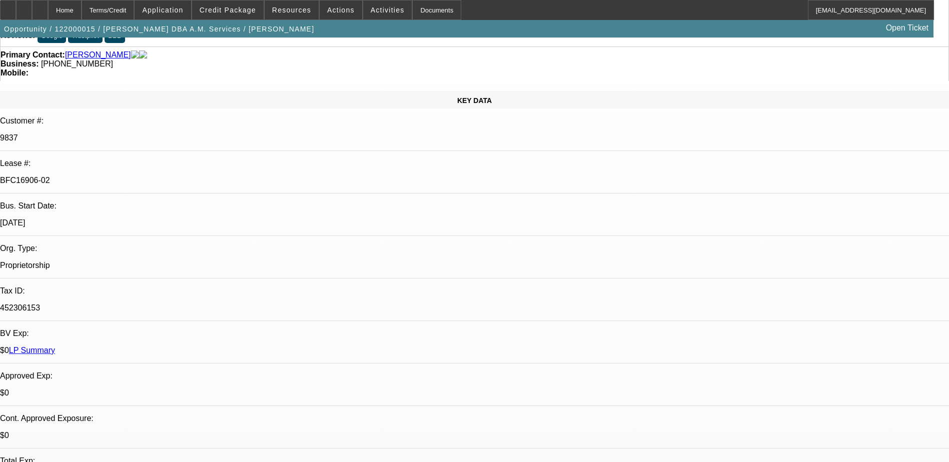
scroll to position [50, 0]
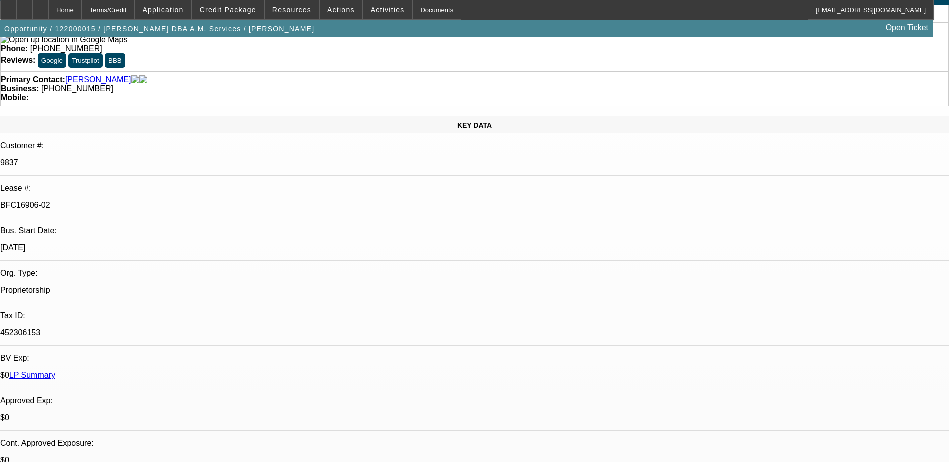
click at [145, 329] on p "452306153" at bounding box center [474, 333] width 949 height 9
copy p "452306153"
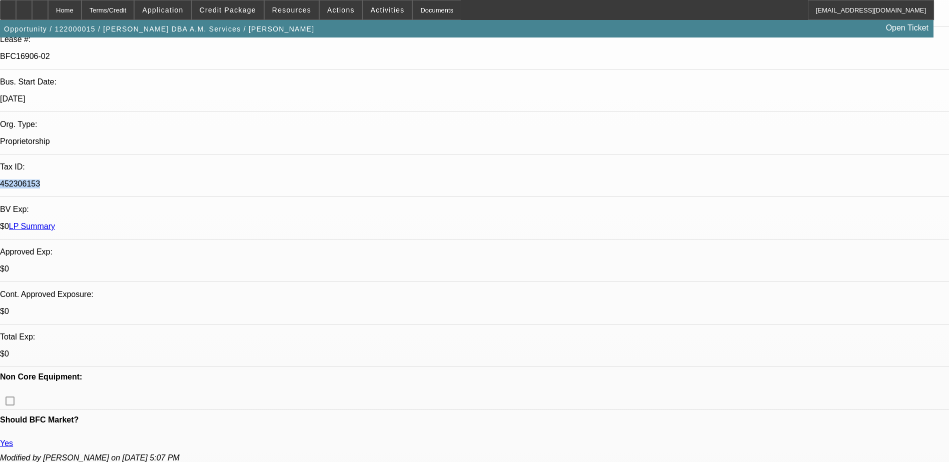
scroll to position [200, 0]
